Goal: Answer question/provide support: Share knowledge or assist other users

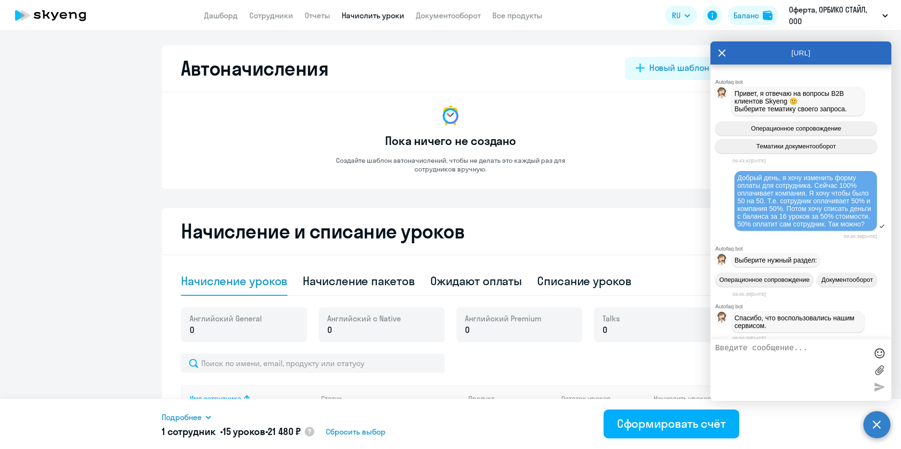
select select "10"
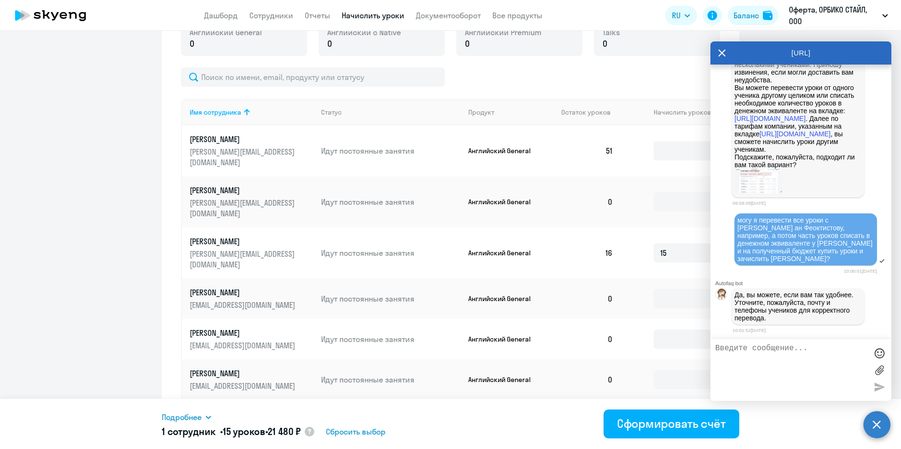
scroll to position [6243, 0]
click at [615, 75] on div at bounding box center [450, 76] width 539 height 19
click at [225, 151] on p "[PERSON_NAME][EMAIL_ADDRESS][DOMAIN_NAME]" at bounding box center [244, 156] width 108 height 21
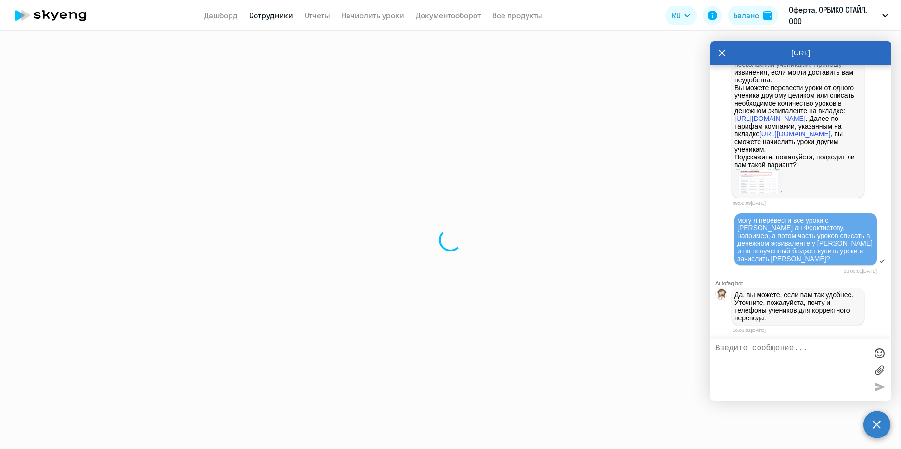
select select "english"
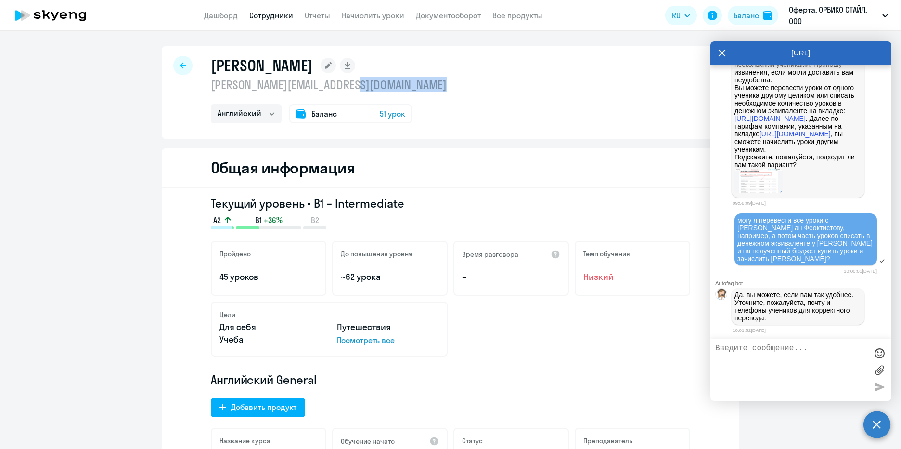
drag, startPoint x: 351, startPoint y: 86, endPoint x: 208, endPoint y: 93, distance: 143.7
click at [211, 93] on div "[PERSON_NAME] [EMAIL_ADDRESS][DOMAIN_NAME] Английский Баланс 51 урок" at bounding box center [329, 89] width 236 height 67
click at [270, 84] on p "[PERSON_NAME][EMAIL_ADDRESS][DOMAIN_NAME]" at bounding box center [329, 84] width 236 height 15
drag, startPoint x: 208, startPoint y: 83, endPoint x: 274, endPoint y: 83, distance: 66.4
click at [274, 83] on p "[PERSON_NAME][EMAIL_ADDRESS][DOMAIN_NAME]" at bounding box center [329, 84] width 236 height 15
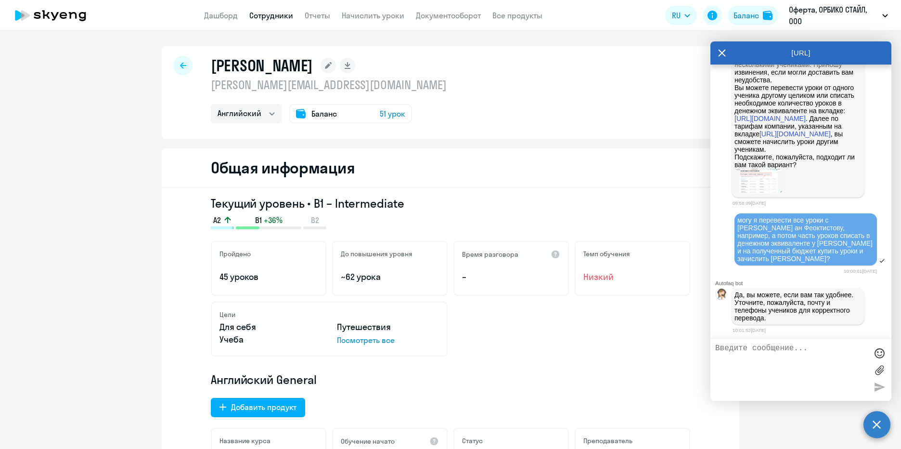
click at [336, 68] on icon at bounding box center [328, 65] width 15 height 15
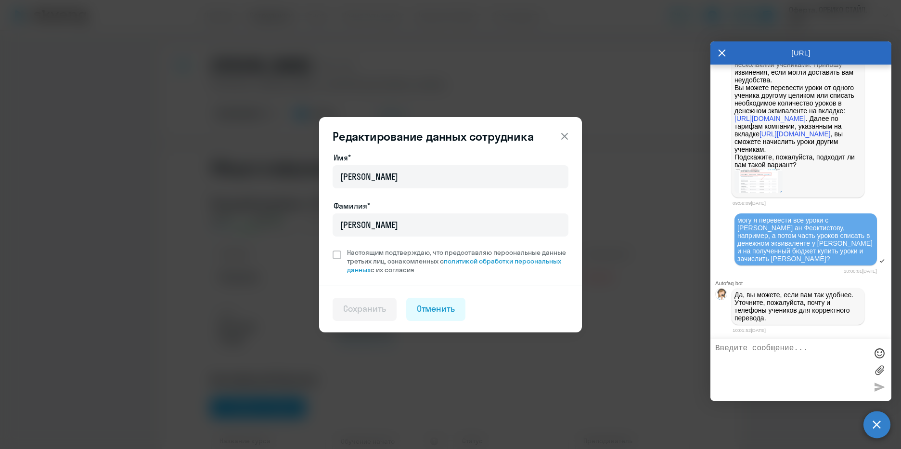
click at [564, 140] on icon at bounding box center [565, 136] width 12 height 12
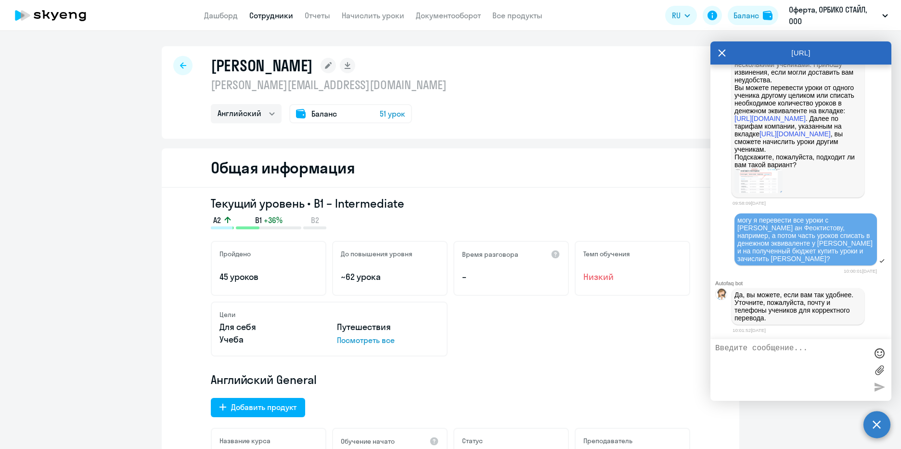
click at [769, 357] on textarea at bounding box center [792, 370] width 152 height 52
type textarea "C"
type textarea "С аккаунта [EMAIL_ADDRESS][DOMAIN_NAME] перевести все уроки на аккаунт [EMAIL_A…"
click at [881, 387] on div at bounding box center [879, 386] width 14 height 14
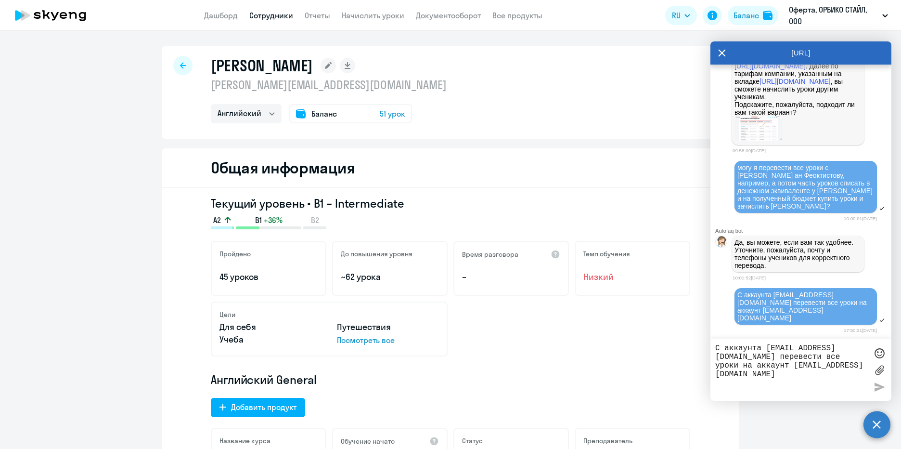
scroll to position [6287, 0]
